Goal: Transaction & Acquisition: Purchase product/service

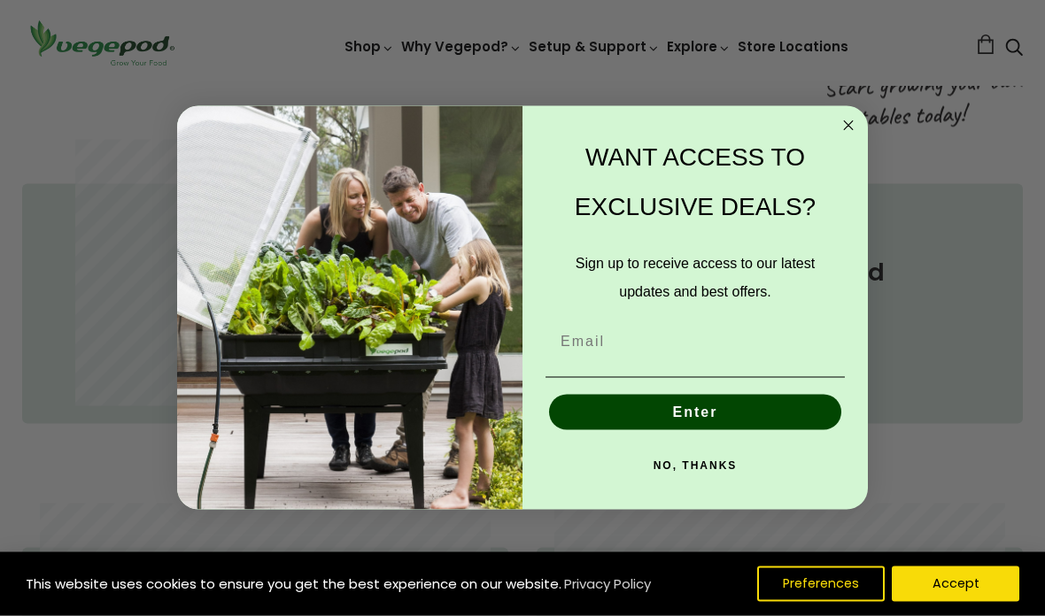
scroll to position [789, 0]
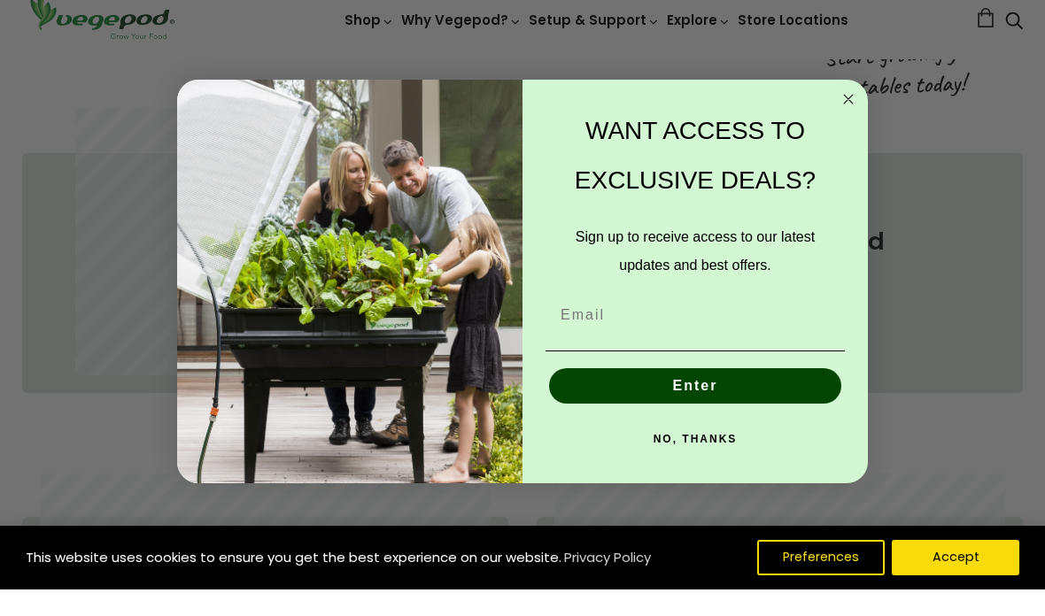
click at [847, 135] on circle "Close dialog" at bounding box center [849, 125] width 20 height 20
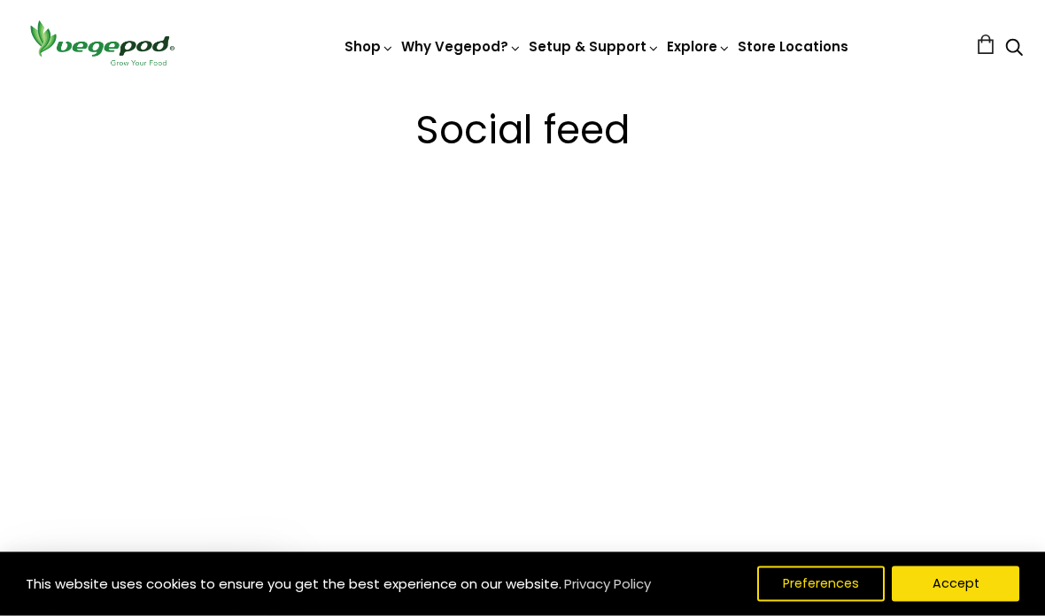
scroll to position [2973, 0]
click at [948, 602] on button "Accept" at bounding box center [956, 584] width 128 height 35
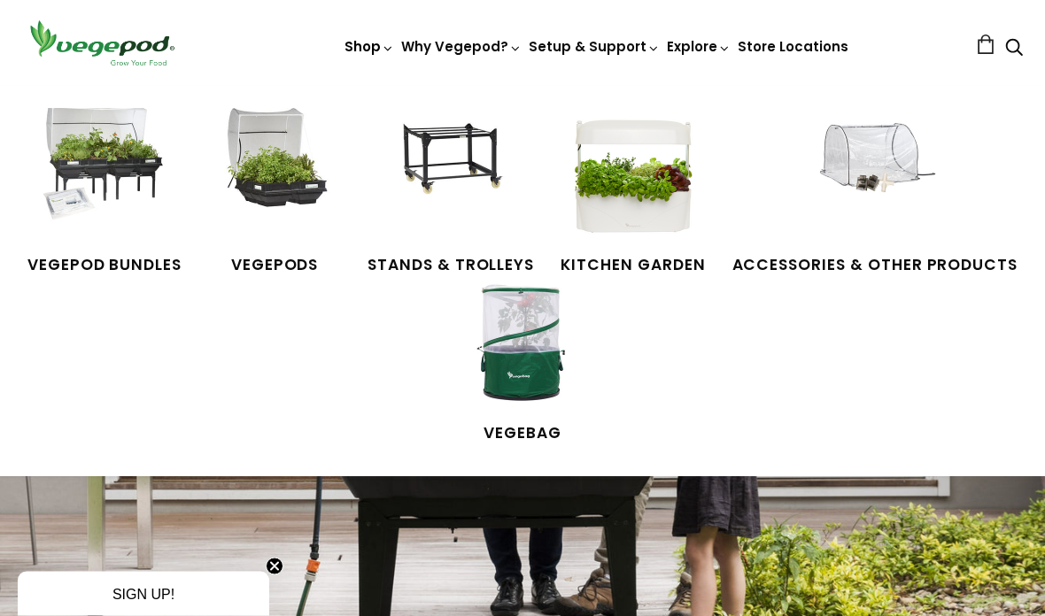
scroll to position [76, 0]
click at [630, 201] on img at bounding box center [633, 174] width 133 height 133
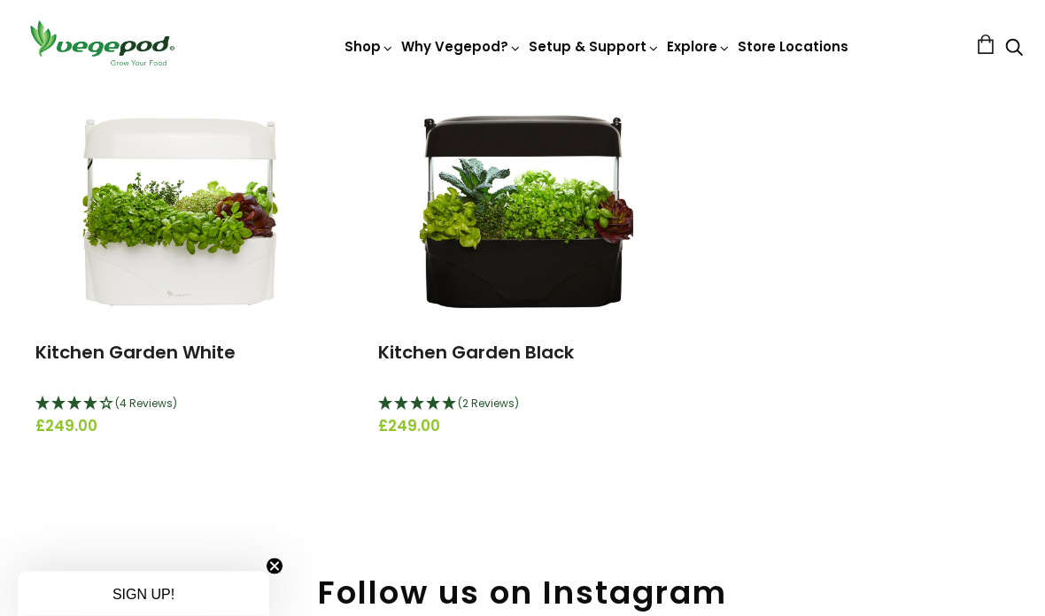
scroll to position [235, 0]
click at [488, 261] on img at bounding box center [522, 208] width 221 height 221
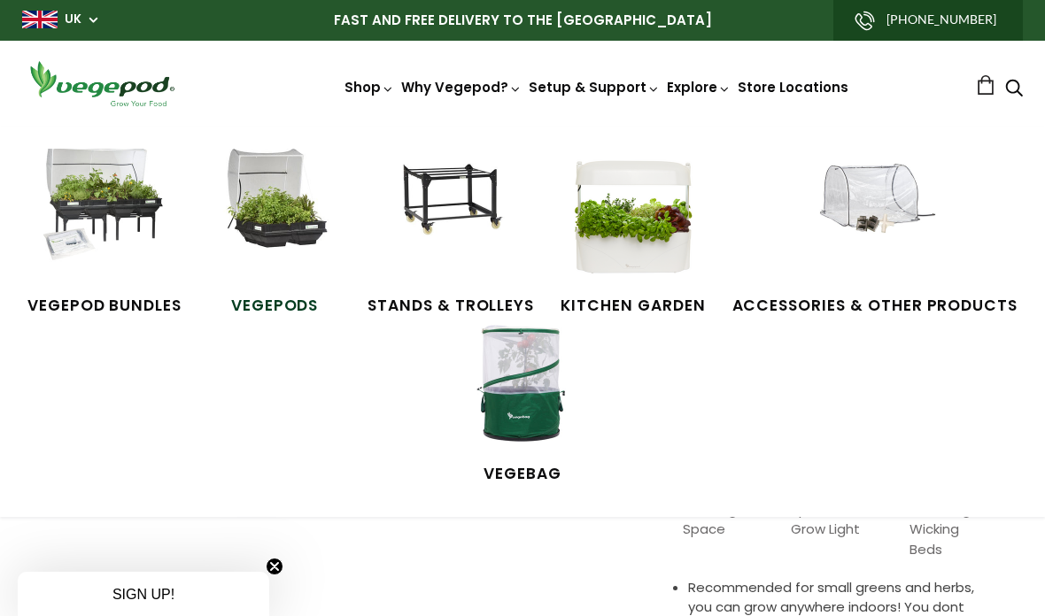
click at [284, 250] on img at bounding box center [274, 215] width 133 height 133
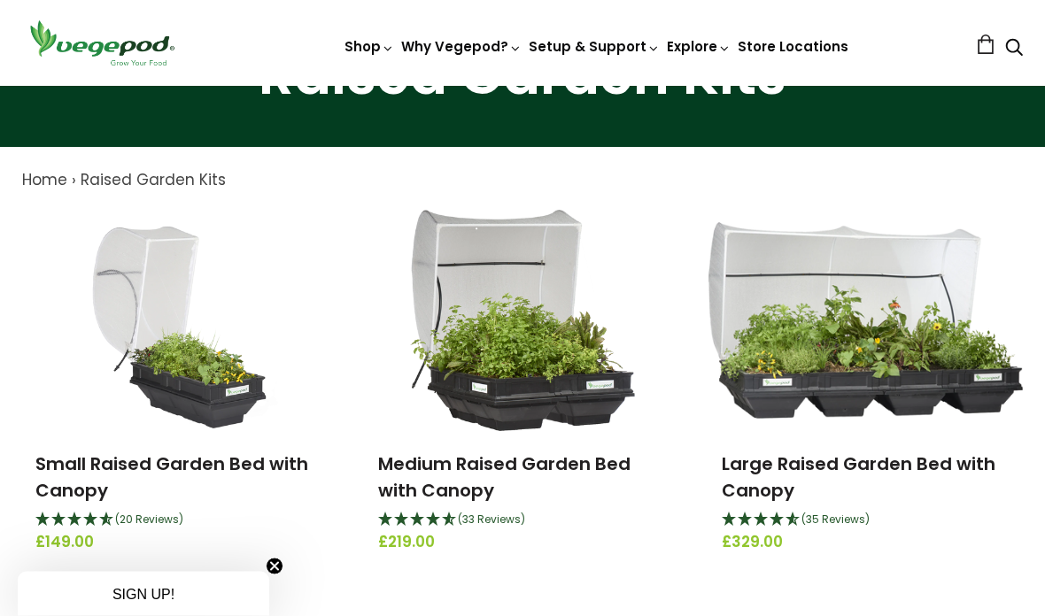
scroll to position [123, 0]
click at [936, 371] on img at bounding box center [865, 320] width 314 height 197
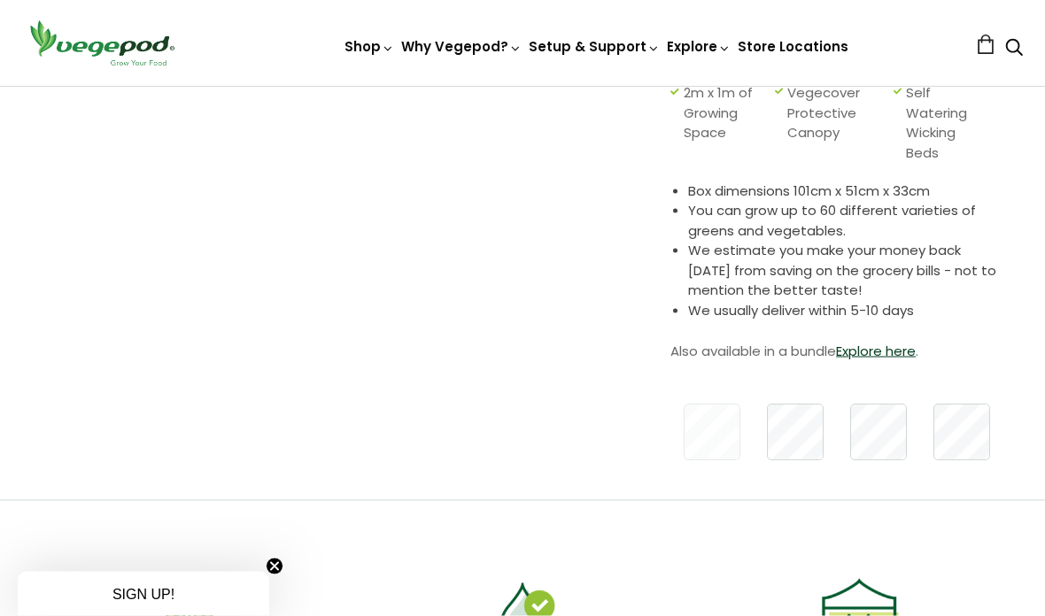
scroll to position [426, 0]
click at [888, 354] on link "Explore here" at bounding box center [876, 350] width 80 height 19
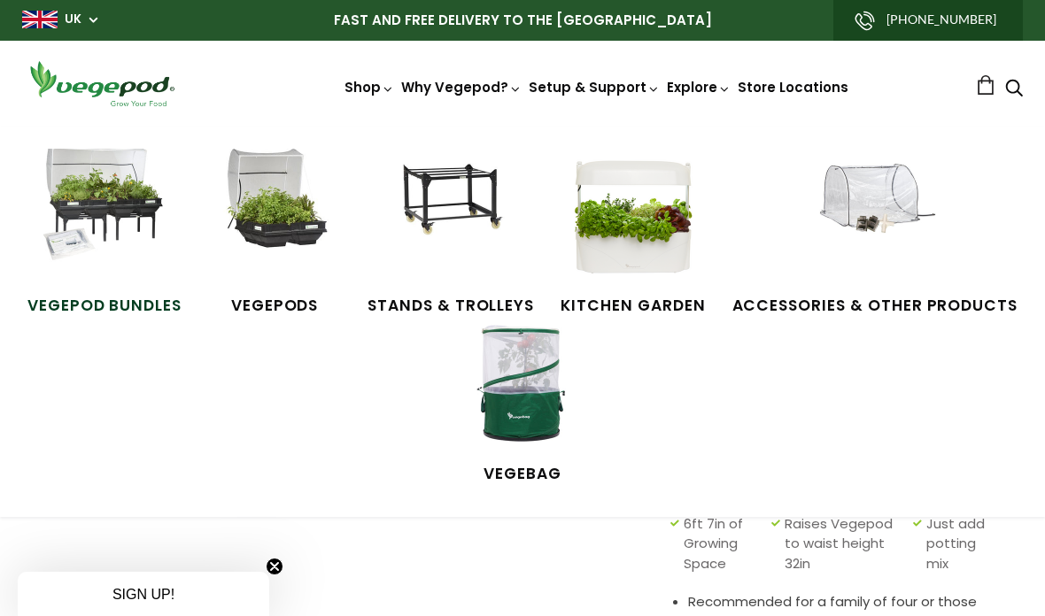
click at [97, 223] on img at bounding box center [104, 215] width 133 height 133
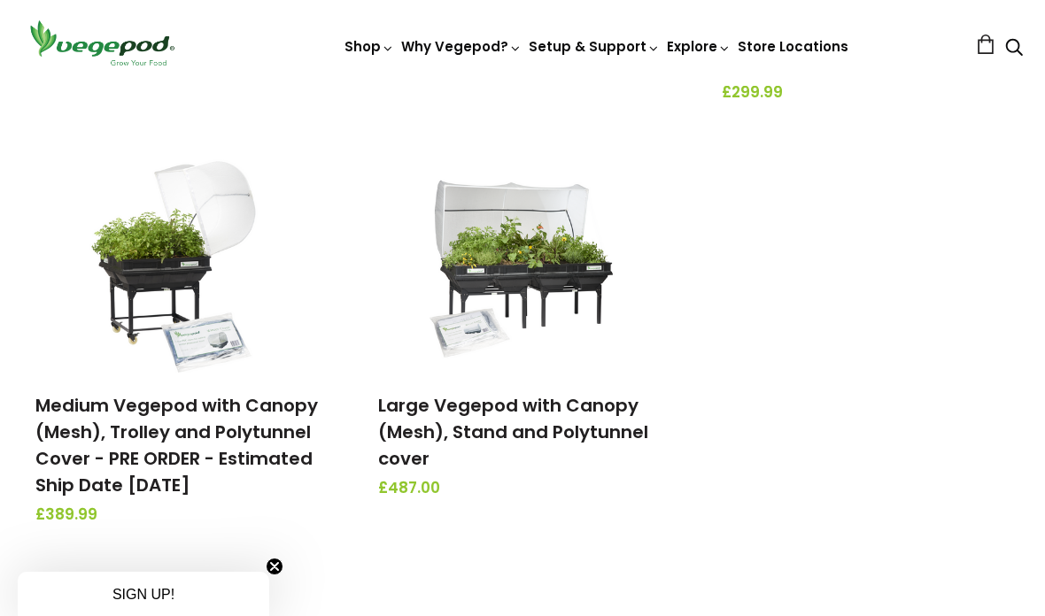
scroll to position [636, 0]
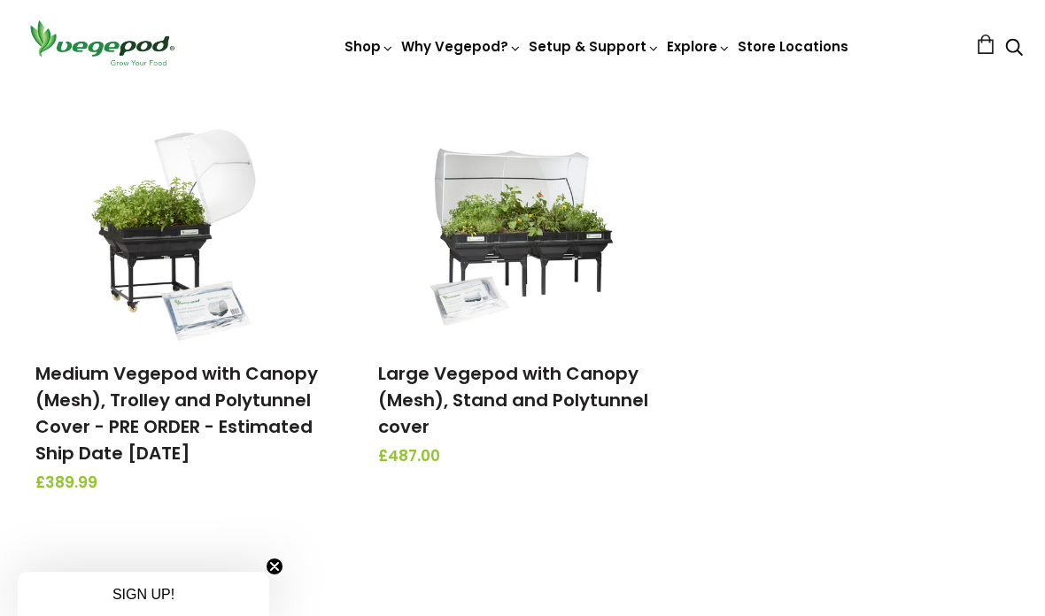
click at [471, 243] on img at bounding box center [522, 230] width 186 height 221
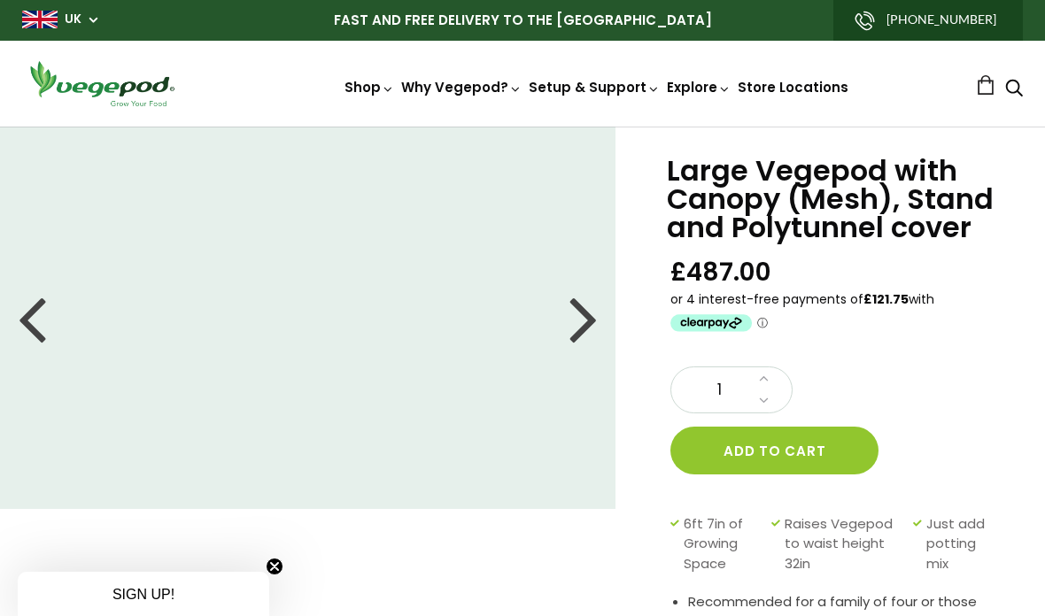
click at [588, 325] on div at bounding box center [583, 318] width 28 height 80
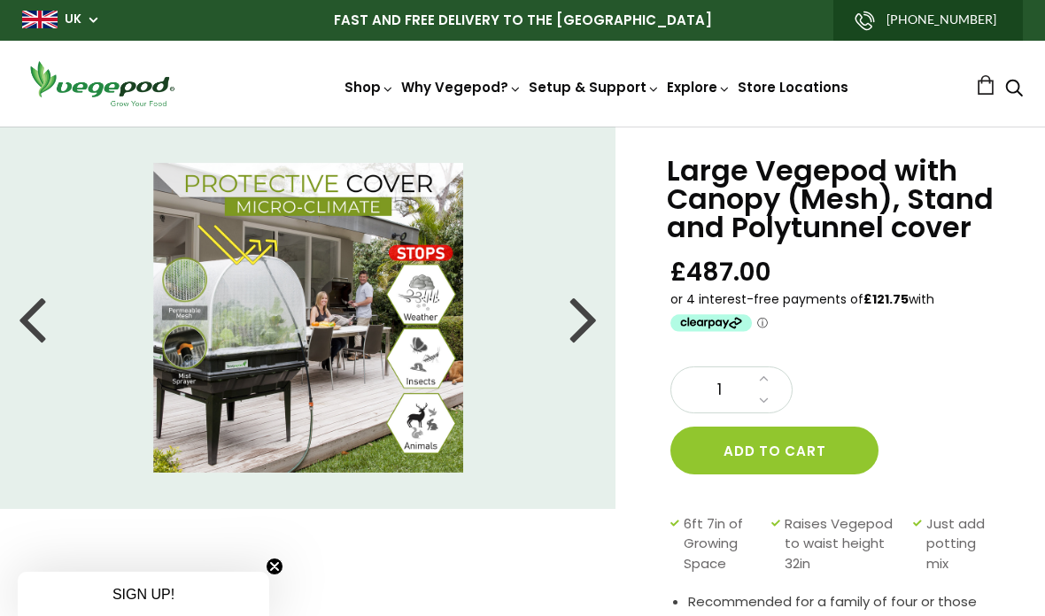
click at [579, 323] on div at bounding box center [583, 318] width 28 height 80
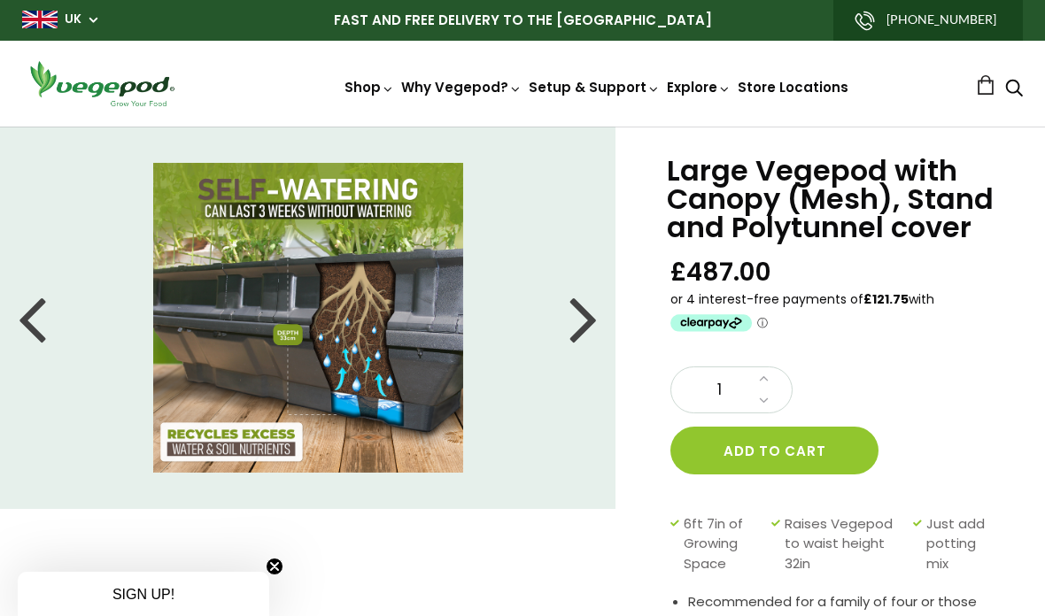
click at [32, 320] on div at bounding box center [32, 318] width 28 height 80
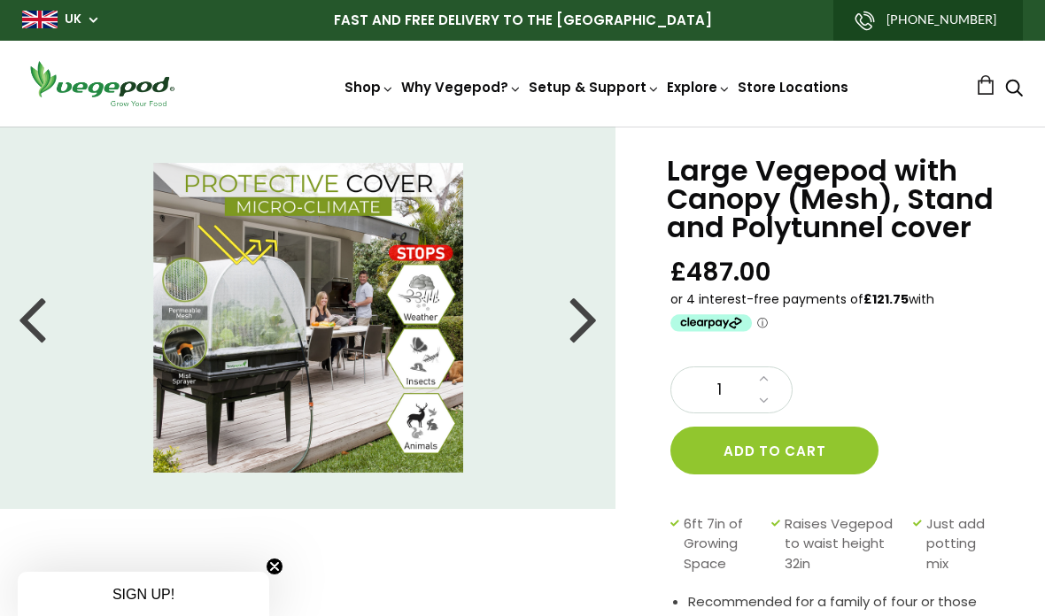
click at [191, 380] on img at bounding box center [308, 318] width 310 height 310
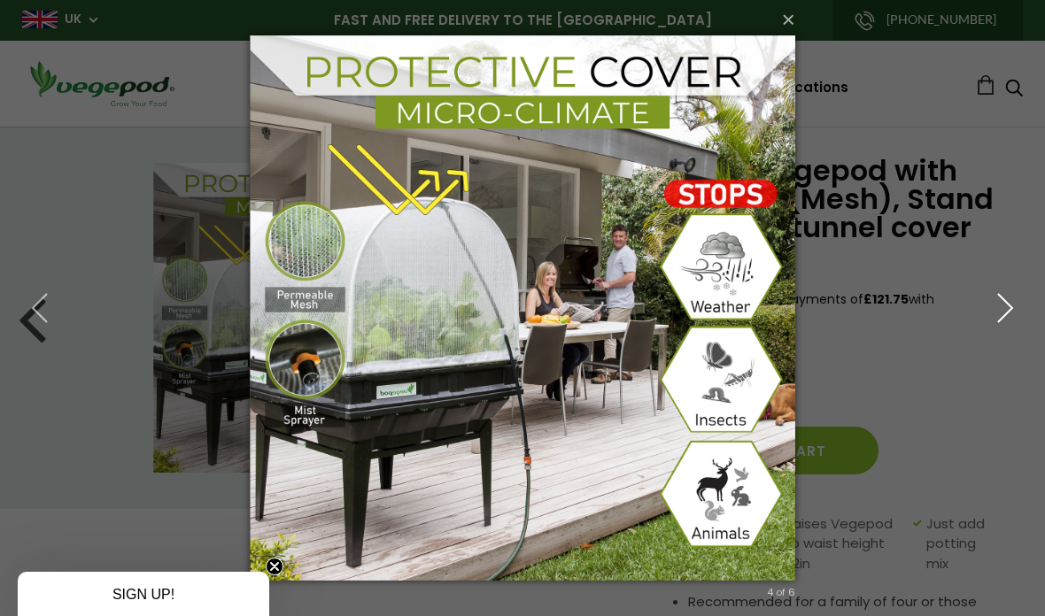
click at [1005, 312] on icon "button" at bounding box center [1005, 308] width 32 height 32
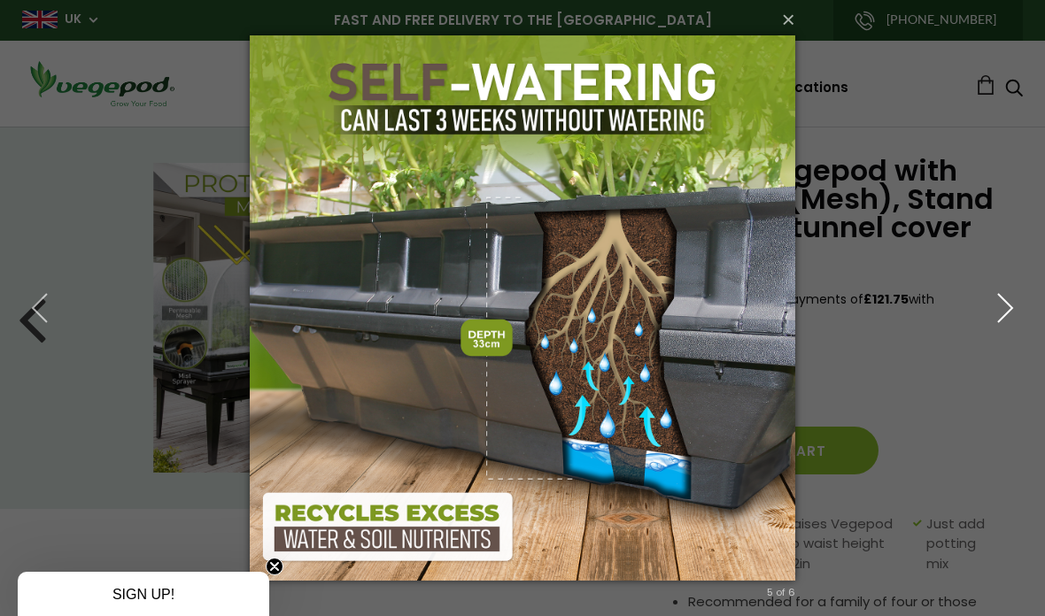
click at [1006, 311] on icon "button" at bounding box center [1005, 308] width 32 height 32
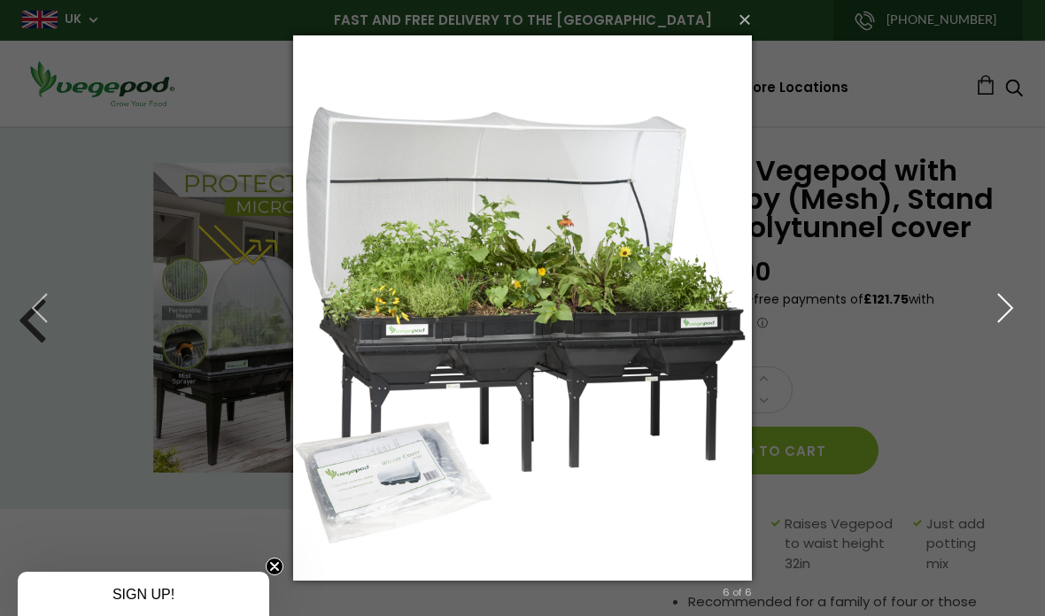
click at [1008, 313] on use "button" at bounding box center [1005, 308] width 14 height 28
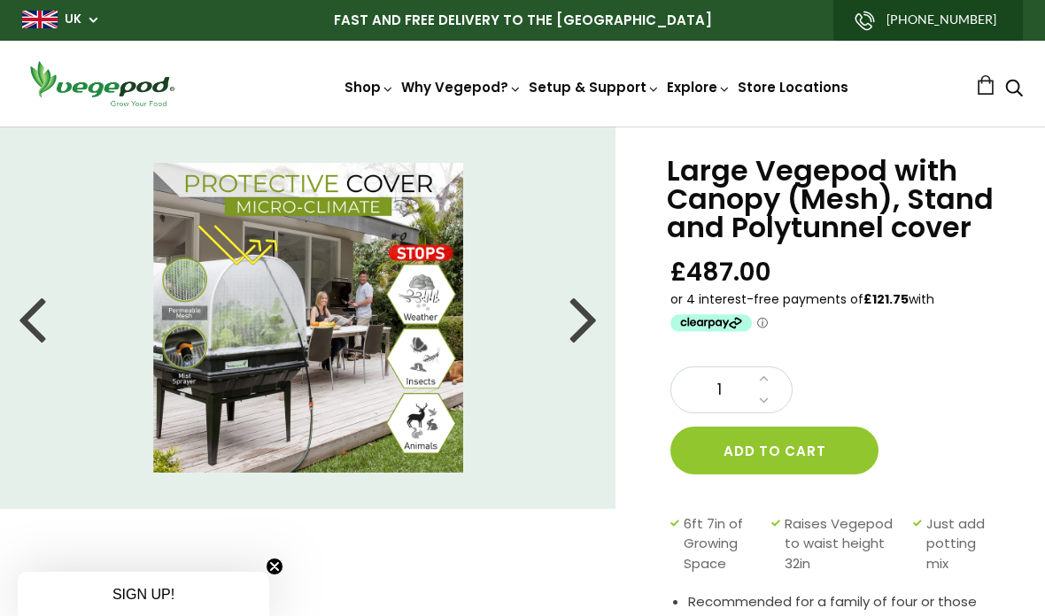
click at [576, 321] on div at bounding box center [583, 318] width 28 height 80
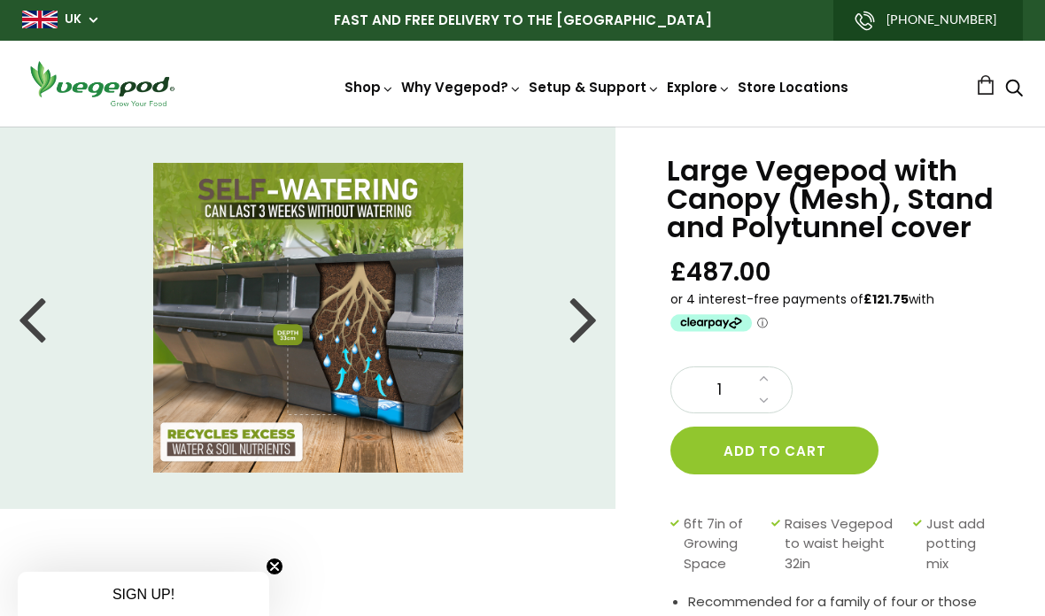
click at [565, 326] on li at bounding box center [308, 318] width 616 height 310
